Goal: Information Seeking & Learning: Stay updated

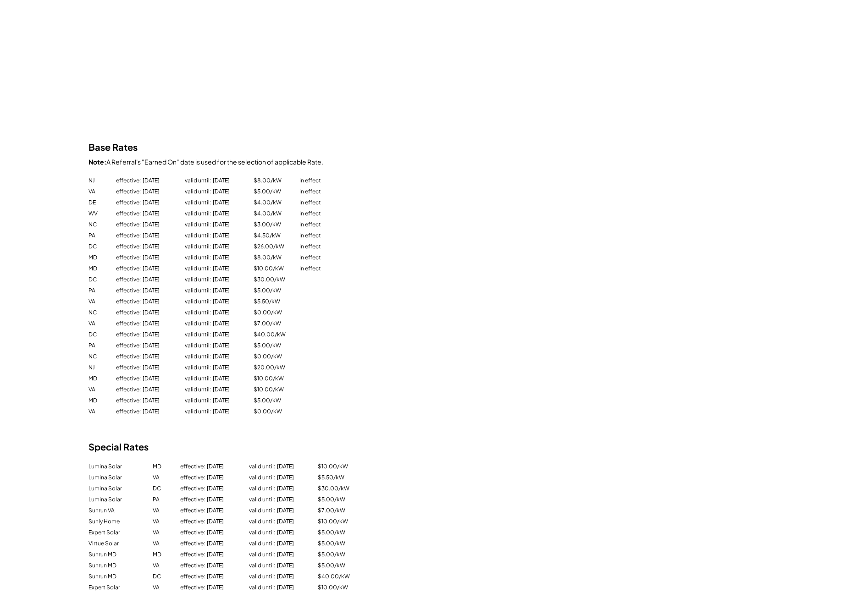
scroll to position [205, 0]
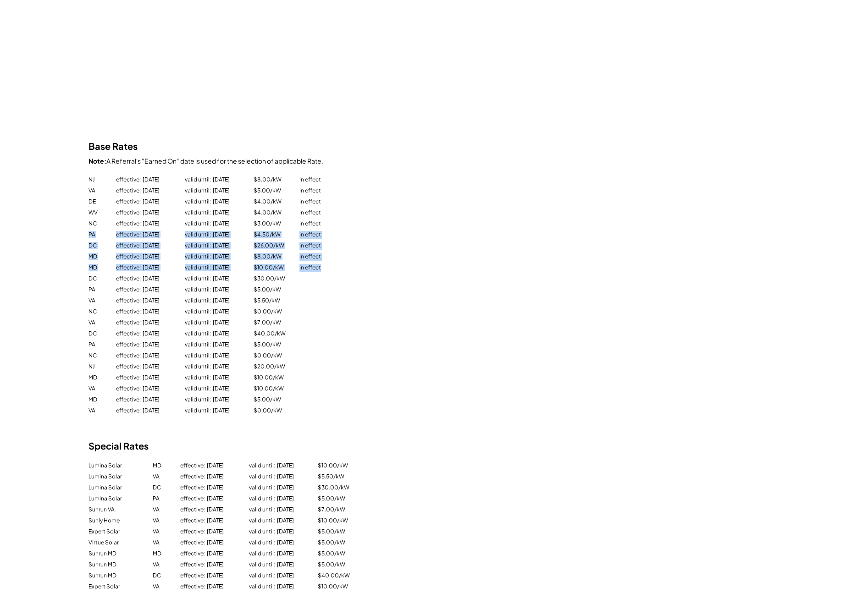
drag, startPoint x: 89, startPoint y: 225, endPoint x: 330, endPoint y: 261, distance: 243.5
click at [330, 261] on div "NJ effective: [DATE] valid until: [DATE] $8.00/kW in effect VA effective: [DATE…" at bounding box center [410, 296] width 642 height 242
click at [330, 264] on div "in effect" at bounding box center [326, 268] width 55 height 8
drag, startPoint x: 332, startPoint y: 261, endPoint x: 83, endPoint y: 242, distance: 249.7
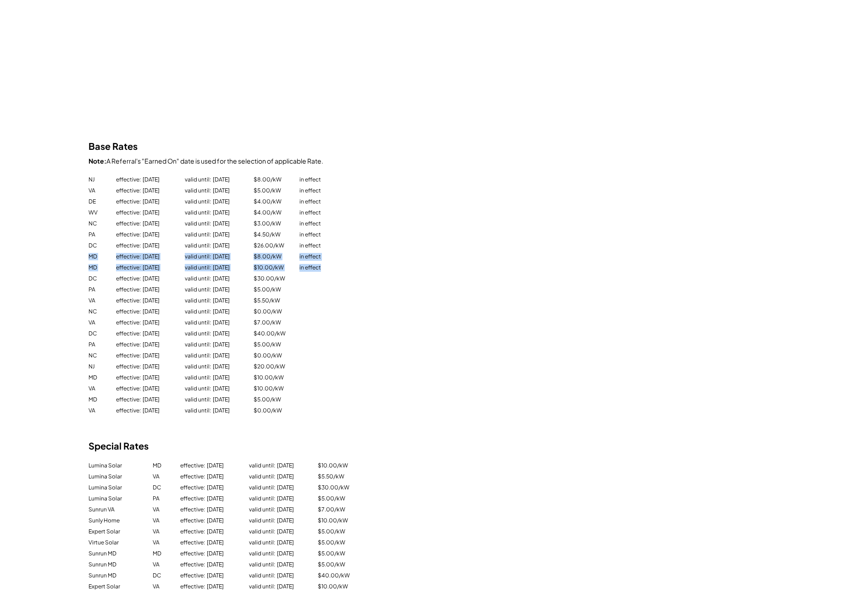
drag, startPoint x: 84, startPoint y: 246, endPoint x: 350, endPoint y: 260, distance: 265.8
click at [350, 264] on div "in effect" at bounding box center [326, 268] width 55 height 8
drag, startPoint x: 276, startPoint y: 262, endPoint x: 54, endPoint y: 244, distance: 223.2
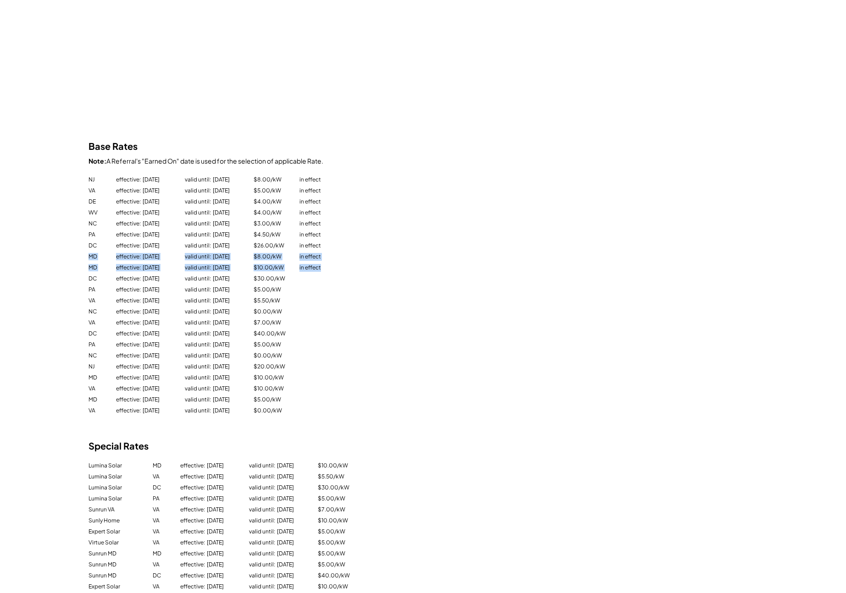
drag, startPoint x: 103, startPoint y: 246, endPoint x: 395, endPoint y: 257, distance: 292.3
click at [396, 264] on div "MD effective: [DATE] valid until: [DATE] $10.00/kW in effect" at bounding box center [410, 268] width 642 height 9
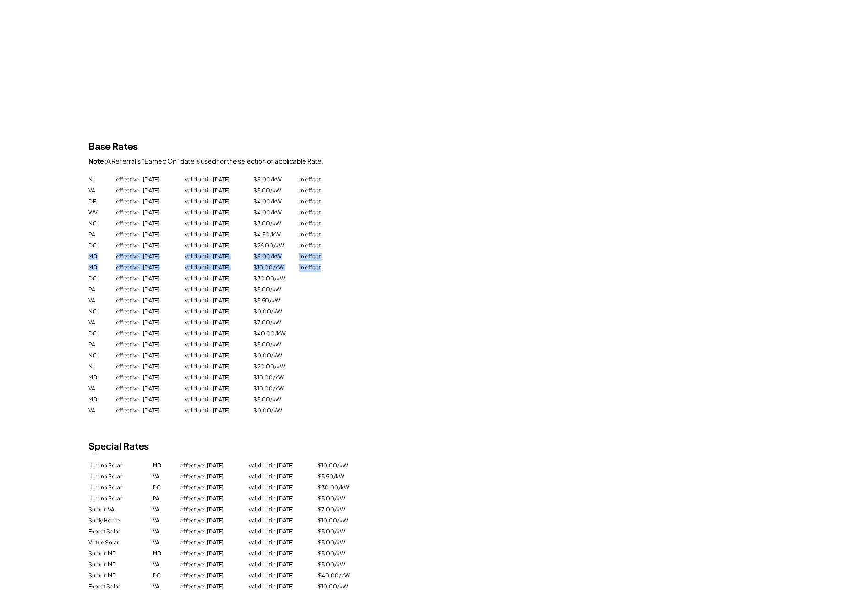
drag, startPoint x: 343, startPoint y: 253, endPoint x: 89, endPoint y: 247, distance: 253.7
click at [89, 247] on div "NJ effective: [DATE] valid until: [DATE] $8.00/kW in effect VA effective: [DATE…" at bounding box center [410, 296] width 642 height 242
drag, startPoint x: 330, startPoint y: 255, endPoint x: 90, endPoint y: 251, distance: 239.9
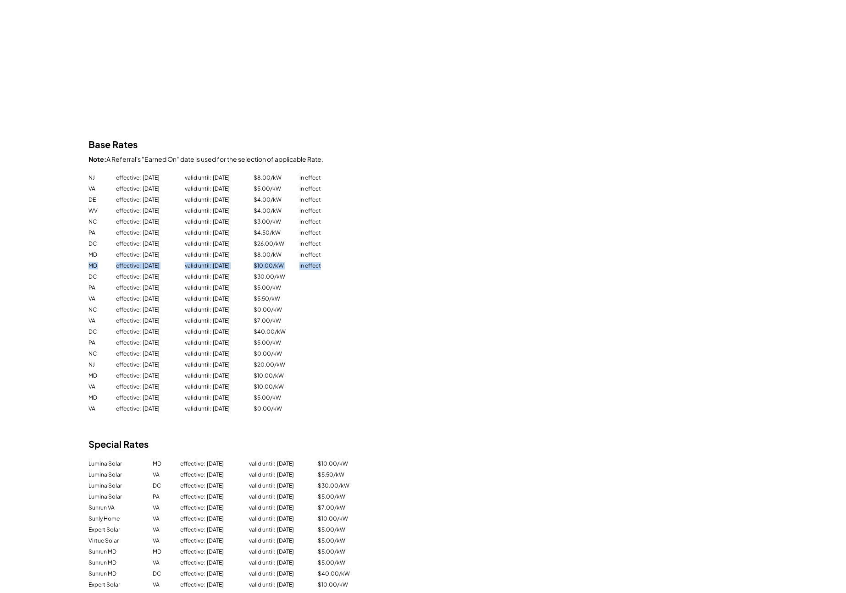
click at [90, 262] on div "MD effective: [DATE] valid until: [DATE] $10.00/kW in effect" at bounding box center [410, 266] width 642 height 9
click at [483, 207] on div "WV effective: [DATE] valid until: [DATE] $4.00/kW in effect" at bounding box center [410, 211] width 642 height 9
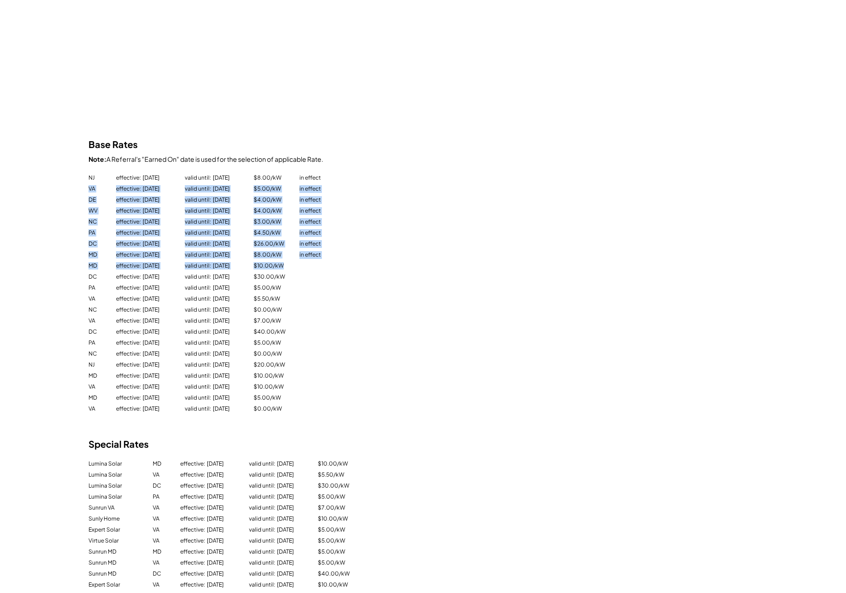
drag, startPoint x: 301, startPoint y: 246, endPoint x: 63, endPoint y: 181, distance: 246.3
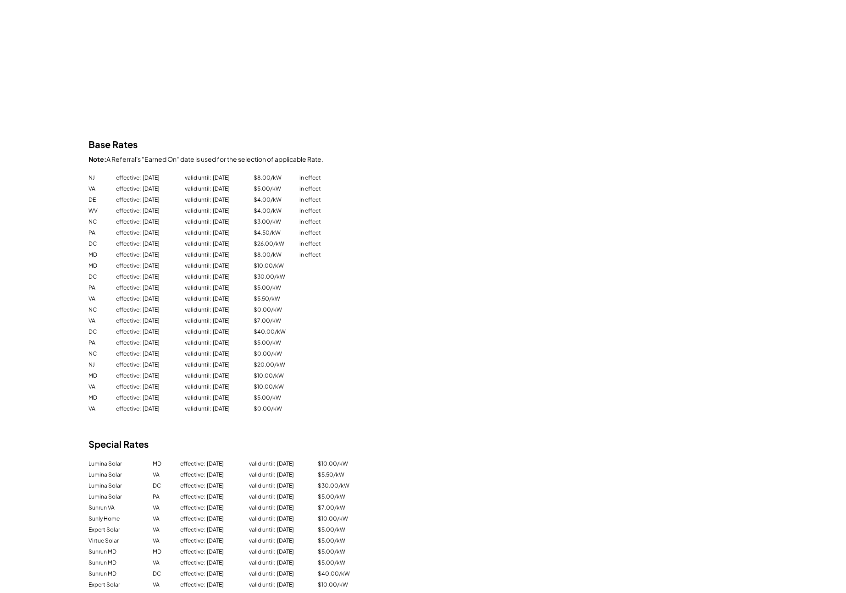
click at [299, 240] on div "DC effective: [DATE] valid until: [DATE] $26.00/kW in effect" at bounding box center [410, 244] width 642 height 9
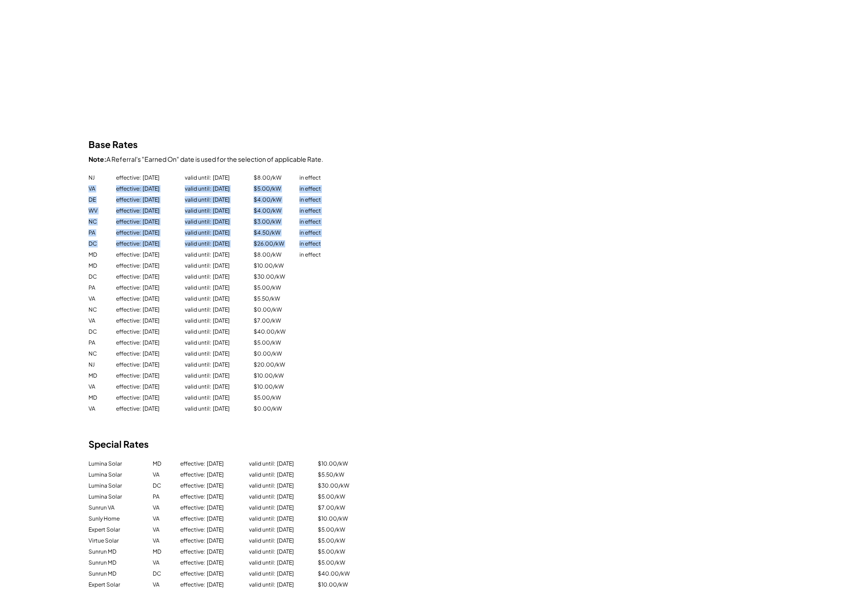
drag, startPoint x: 212, startPoint y: 223, endPoint x: 68, endPoint y: 177, distance: 151.3
drag, startPoint x: 266, startPoint y: 244, endPoint x: 64, endPoint y: 167, distance: 215.8
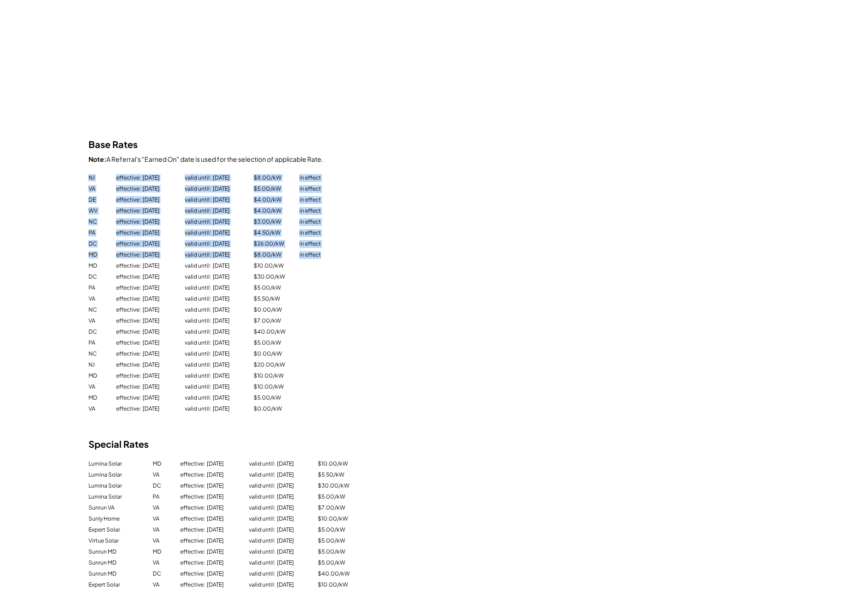
click at [90, 174] on div "NJ effective: [DATE] valid until: [DATE] $8.00/kW in effect" at bounding box center [410, 178] width 642 height 9
drag, startPoint x: 89, startPoint y: 168, endPoint x: 354, endPoint y: 244, distance: 275.6
click at [354, 244] on div "NJ effective: [DATE] valid until: [DATE] $8.00/kW in effect VA effective: [DATE…" at bounding box center [410, 294] width 642 height 242
drag, startPoint x: 105, startPoint y: 148, endPoint x: 339, endPoint y: 151, distance: 234.4
click at [339, 155] on div "Note: A Referral's "Earned On" date is used for the selection of applicable Rat…" at bounding box center [435, 159] width 692 height 9
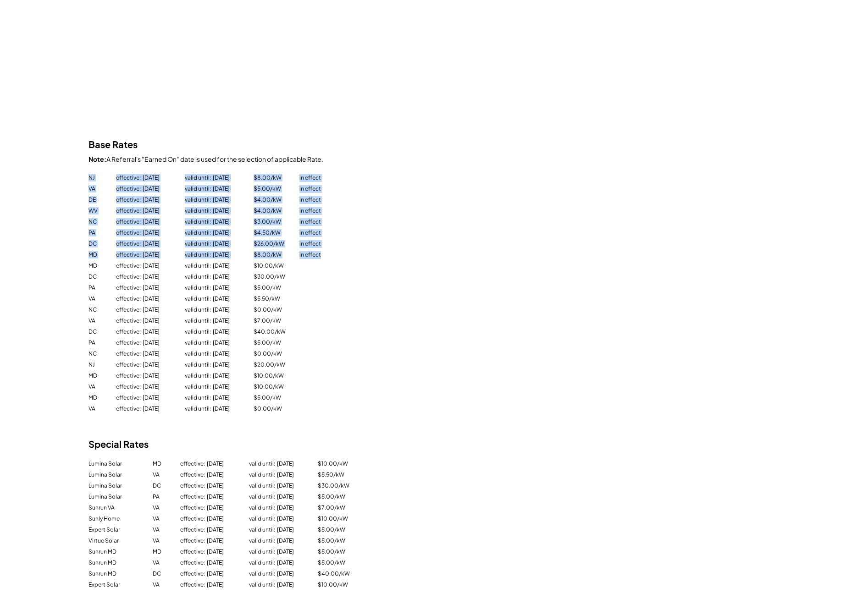
click at [339, 155] on div "Note: A Referral's "Earned On" date is used for the selection of applicable Rat…" at bounding box center [435, 159] width 692 height 9
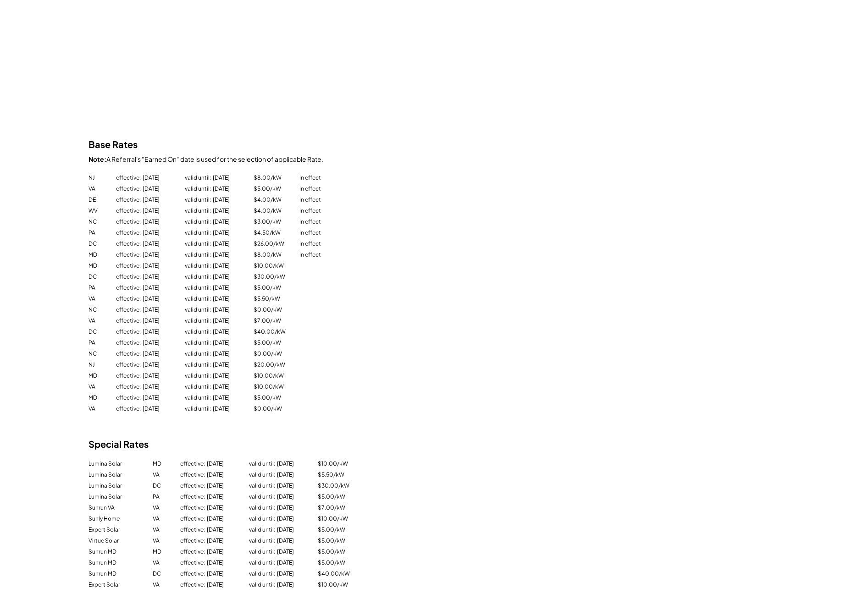
drag, startPoint x: 155, startPoint y: 173, endPoint x: 212, endPoint y: 246, distance: 93.1
click at [212, 246] on div "NJ effective: [DATE] valid until: [DATE] $8.00/kW in effect VA effective: [DATE…" at bounding box center [410, 294] width 642 height 242
click at [212, 251] on div "valid until: [DATE]" at bounding box center [215, 254] width 60 height 7
drag, startPoint x: 90, startPoint y: 166, endPoint x: 96, endPoint y: 166, distance: 6.0
click at [96, 174] on div "NJ" at bounding box center [98, 177] width 18 height 7
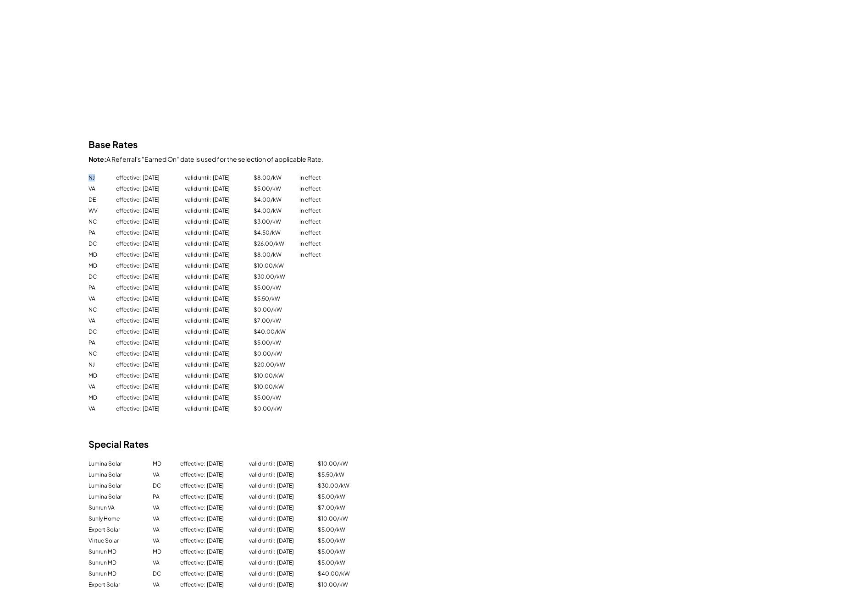
click at [96, 174] on div "NJ" at bounding box center [98, 177] width 18 height 7
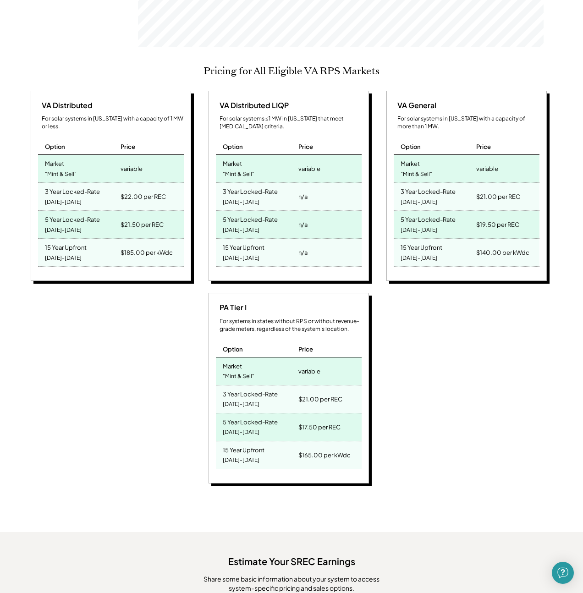
scroll to position [352, 0]
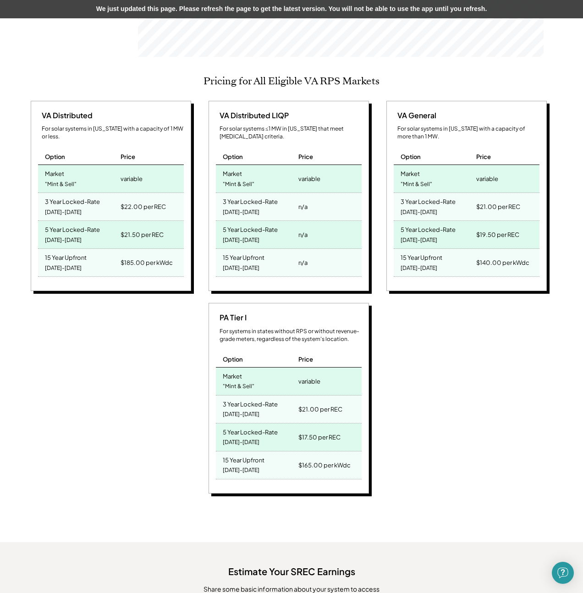
click at [194, 6] on div "We just updated this page. Please refresh the page to get the latest version. Y…" at bounding box center [291, 9] width 583 height 18
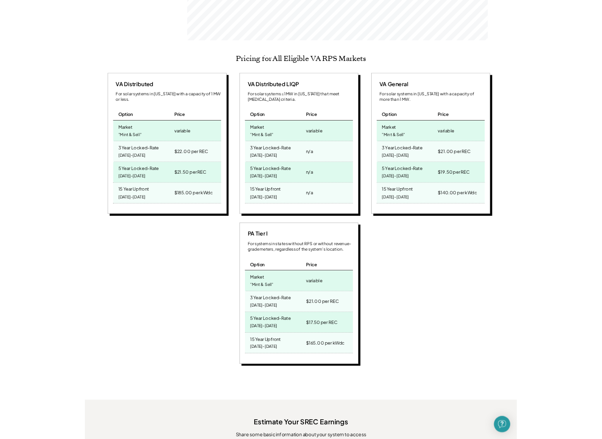
scroll to position [151, 406]
